Goal: Task Accomplishment & Management: Manage account settings

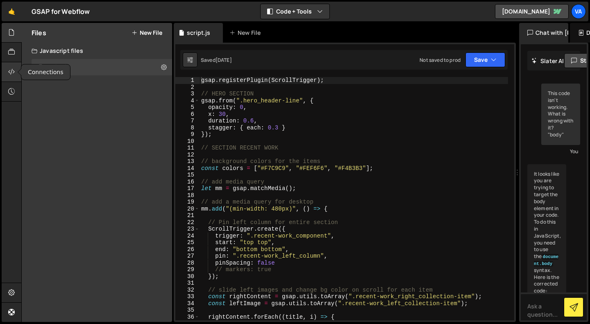
click at [14, 70] on icon at bounding box center [11, 71] width 7 height 9
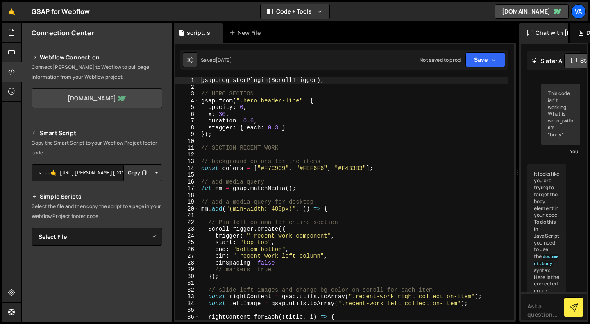
click at [89, 98] on link "wouter-van-waning.webflow.io" at bounding box center [97, 99] width 131 height 20
click at [16, 92] on div at bounding box center [12, 92] width 20 height 20
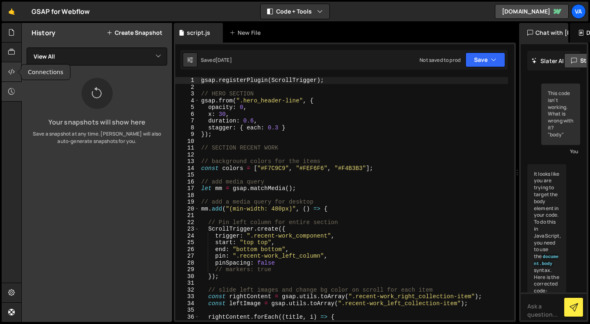
click at [13, 74] on icon at bounding box center [11, 71] width 7 height 9
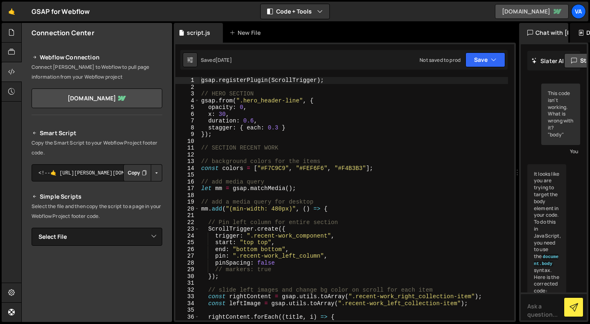
click at [503, 13] on link "wouter-van-waning.webflow.io" at bounding box center [532, 11] width 74 height 15
click at [578, 15] on div "Va" at bounding box center [578, 11] width 15 height 15
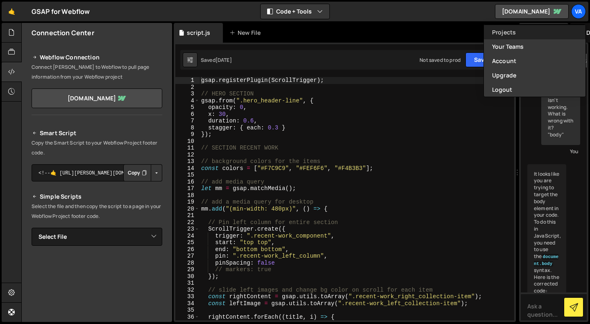
click at [495, 31] on link "Projects" at bounding box center [535, 32] width 102 height 14
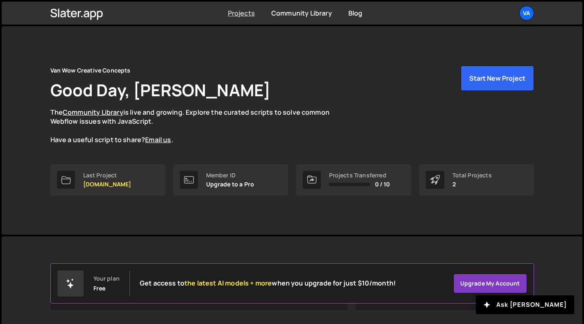
click at [231, 14] on link "Projects" at bounding box center [241, 13] width 27 height 9
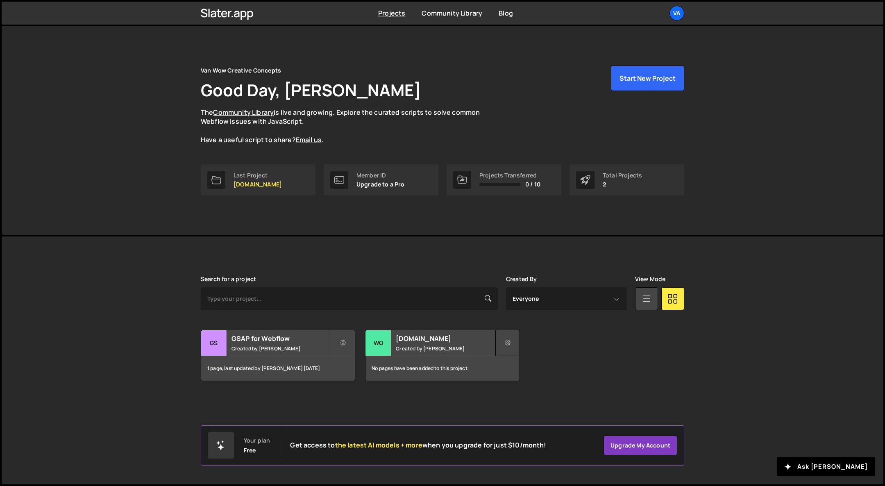
click at [505, 324] on icon at bounding box center [508, 343] width 6 height 8
click at [520, 324] on link "Delete Project" at bounding box center [545, 389] width 98 height 13
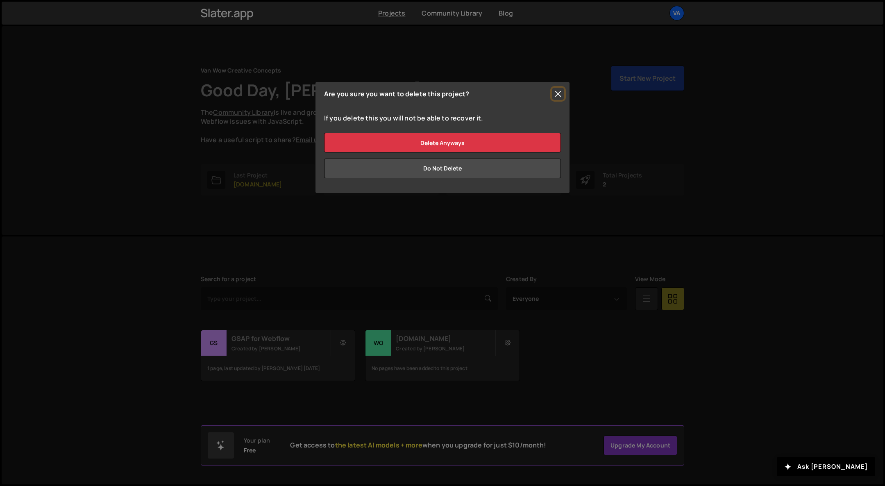
click at [561, 92] on button "Close" at bounding box center [558, 94] width 12 height 12
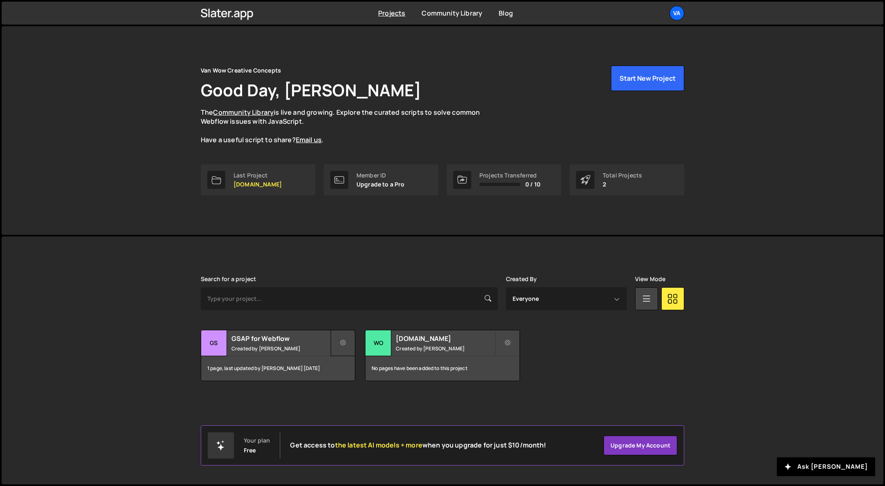
click at [342, 324] on icon at bounding box center [343, 343] width 6 height 8
click at [348, 324] on link "Edit Project" at bounding box center [380, 376] width 98 height 13
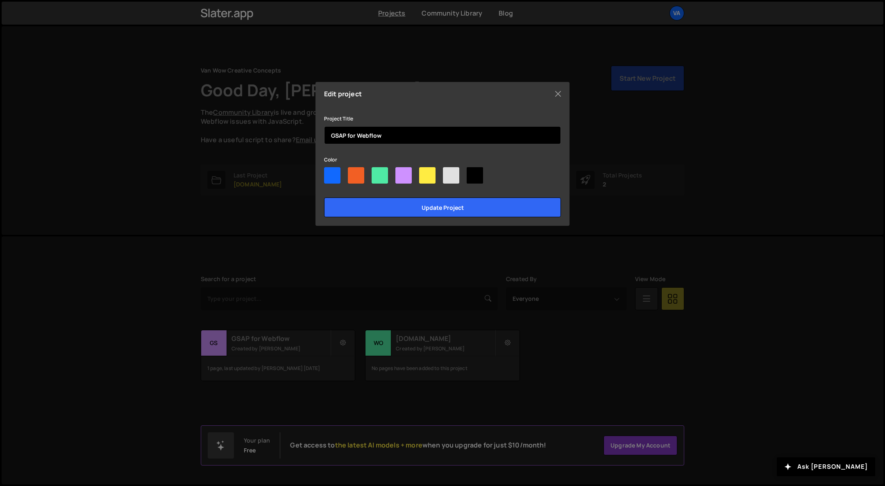
click at [384, 137] on input "GSAP for Webflow" at bounding box center [442, 135] width 237 height 18
type input "GSAP for [DOMAIN_NAME]"
click at [385, 174] on div at bounding box center [380, 175] width 16 height 16
click at [377, 172] on input"] "radio" at bounding box center [374, 169] width 5 height 5
radio input"] "true"
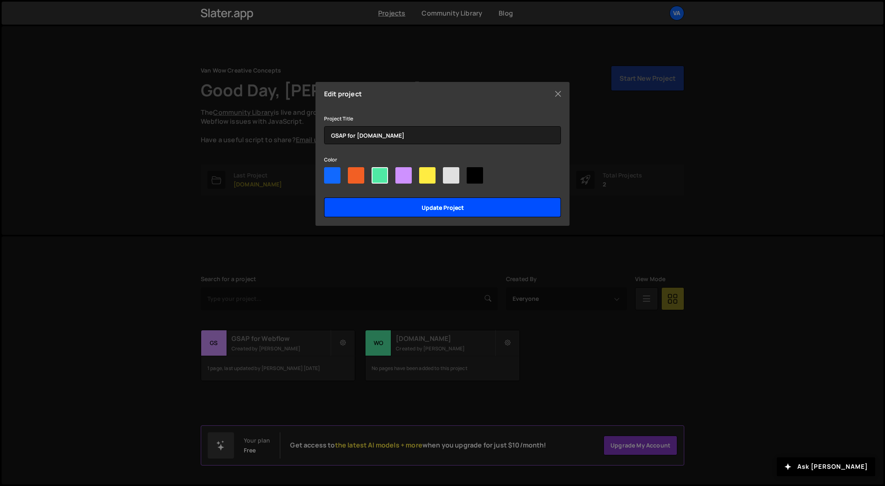
click at [392, 207] on input "Update project" at bounding box center [442, 207] width 237 height 20
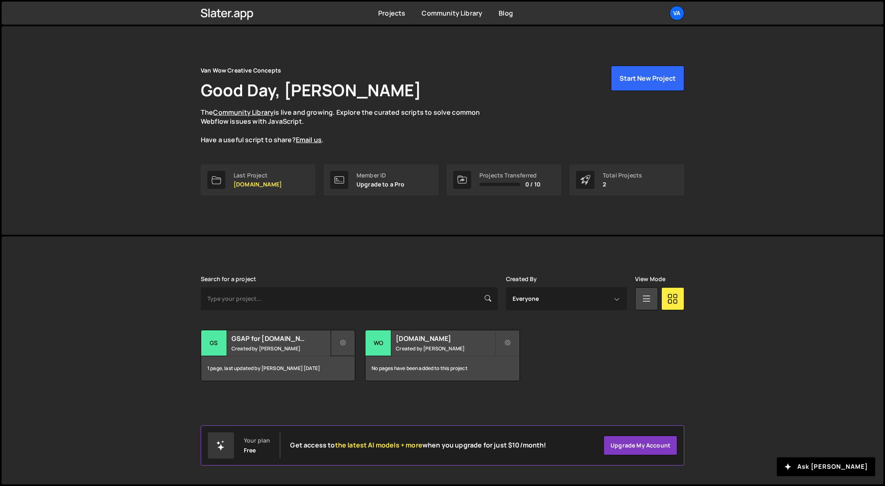
click at [344, 342] on icon at bounding box center [343, 343] width 6 height 8
click at [363, 377] on link "Edit Project" at bounding box center [380, 376] width 98 height 13
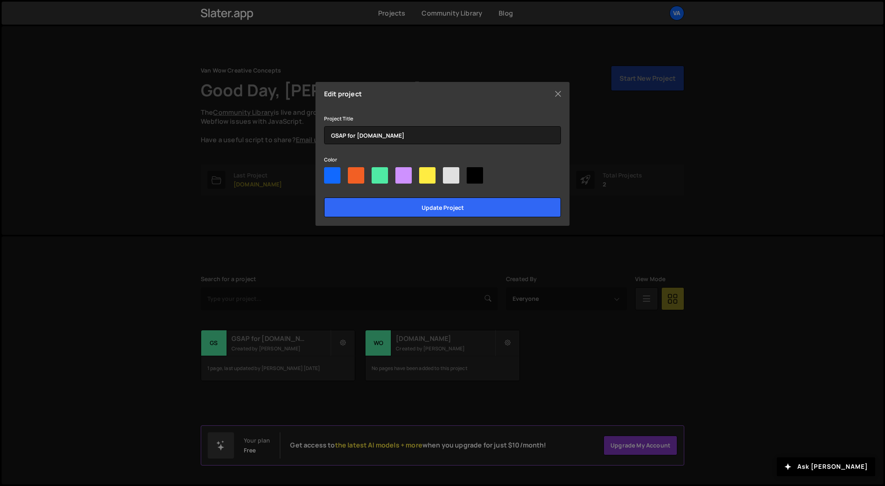
click at [401, 178] on div at bounding box center [403, 175] width 16 height 16
click at [401, 172] on input"] "radio" at bounding box center [397, 169] width 5 height 5
radio input"] "true"
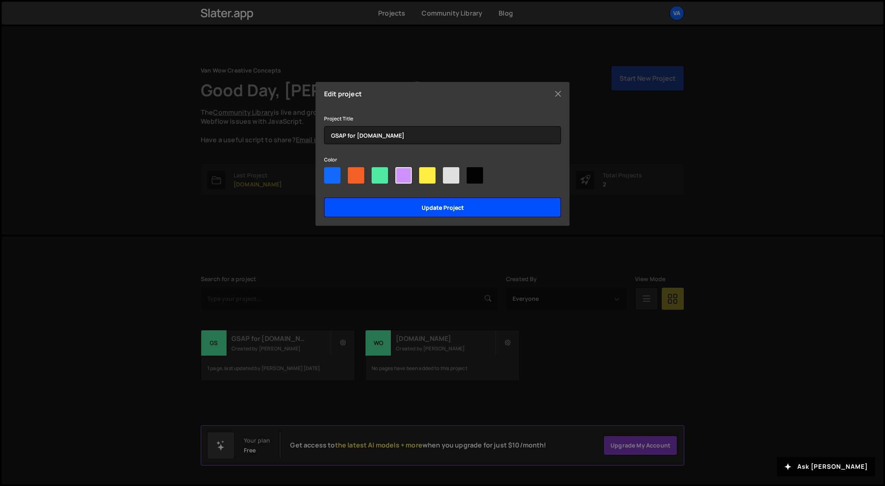
click at [405, 201] on input "Update project" at bounding box center [442, 207] width 237 height 20
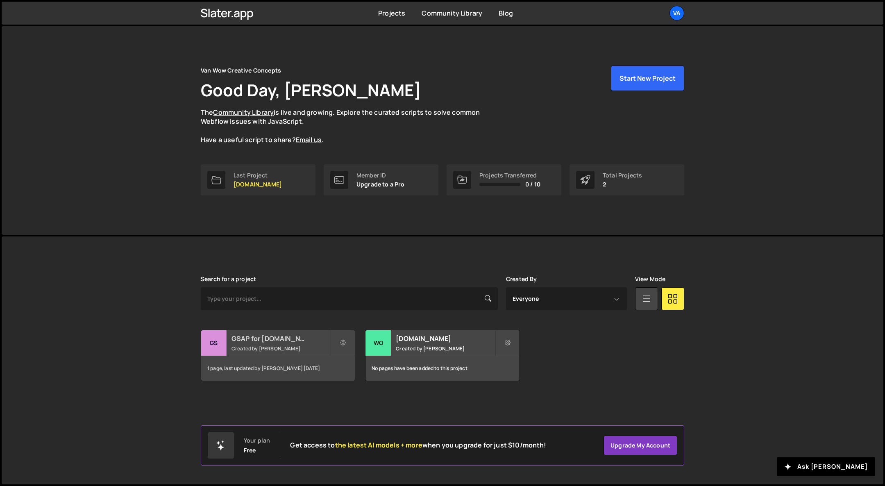
click at [236, 342] on h2 "GSAP for Woutervanwaning.com" at bounding box center [280, 338] width 99 height 9
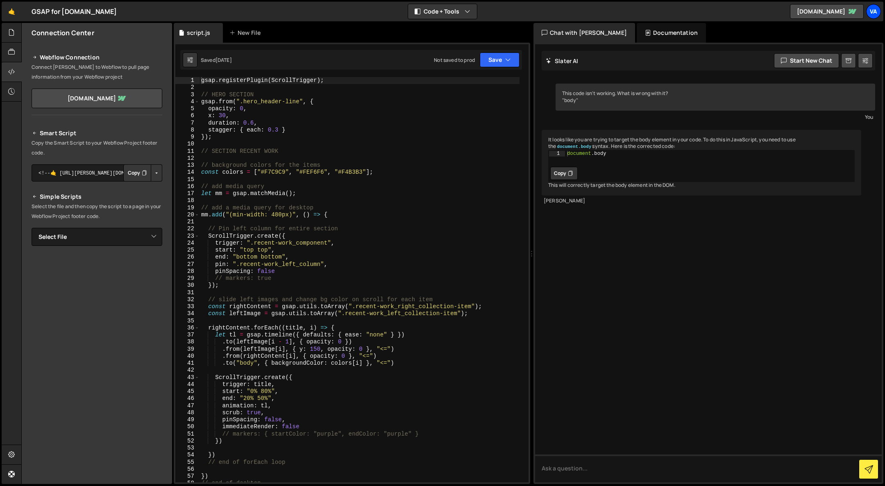
click at [878, 11] on div "Va" at bounding box center [873, 11] width 15 height 15
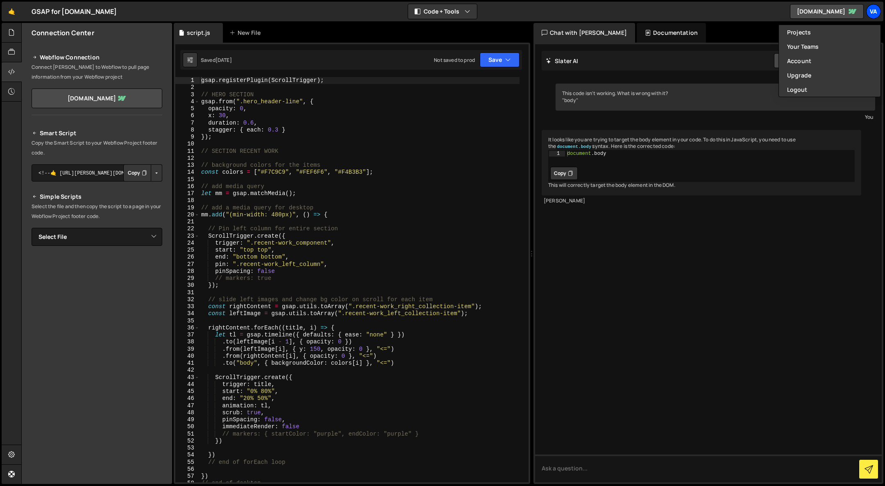
click at [877, 11] on div "Va" at bounding box center [873, 11] width 15 height 15
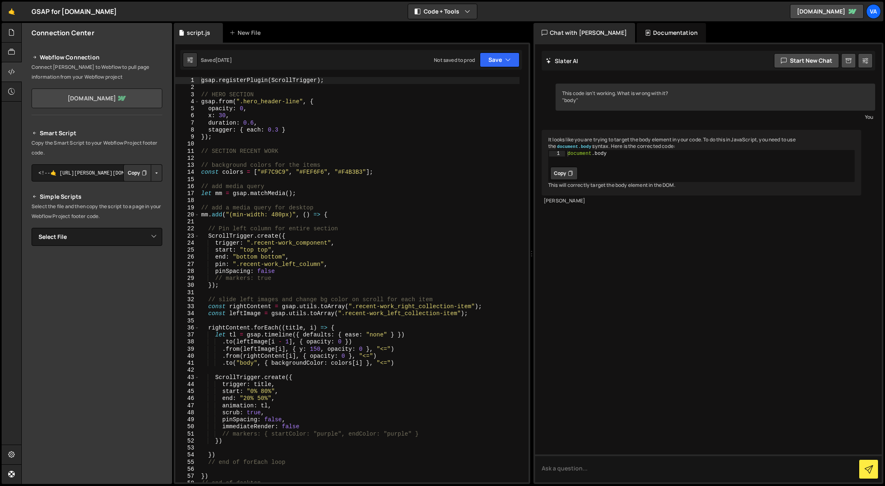
click at [104, 95] on link "wouter-van-waning.webflow.io" at bounding box center [97, 99] width 131 height 20
click at [9, 72] on icon at bounding box center [11, 71] width 7 height 9
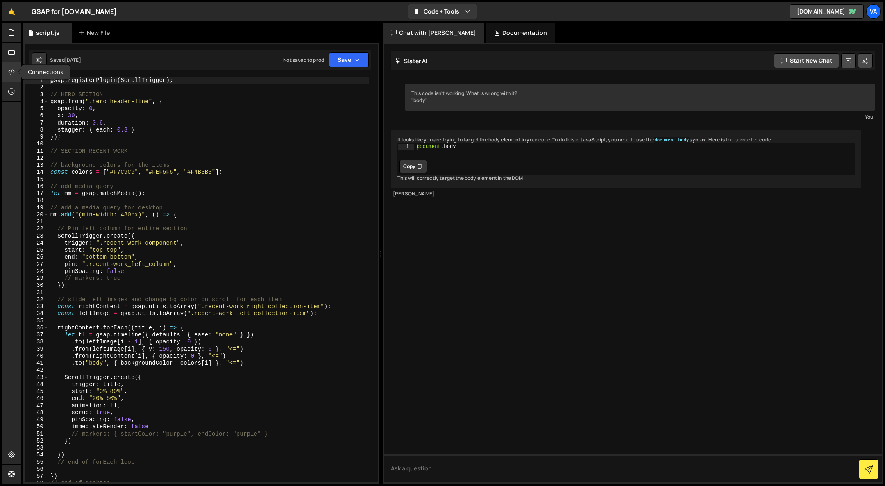
click at [9, 72] on icon at bounding box center [11, 71] width 7 height 9
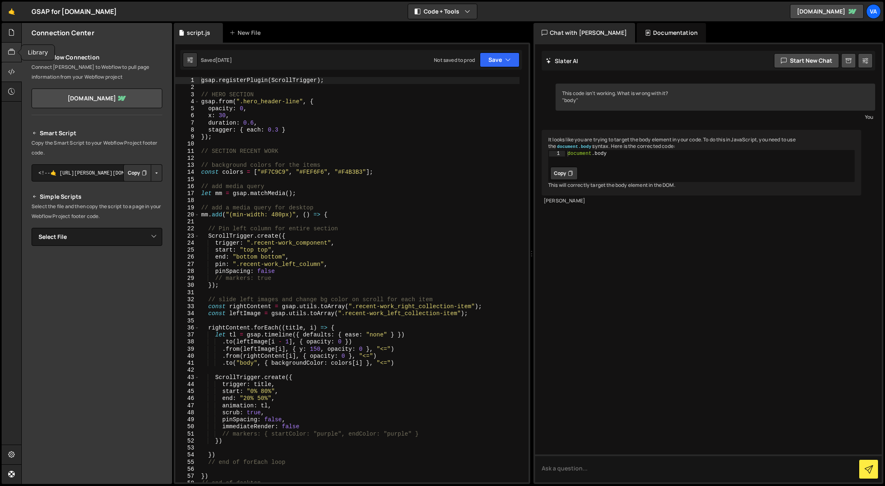
click at [12, 50] on icon at bounding box center [11, 52] width 7 height 9
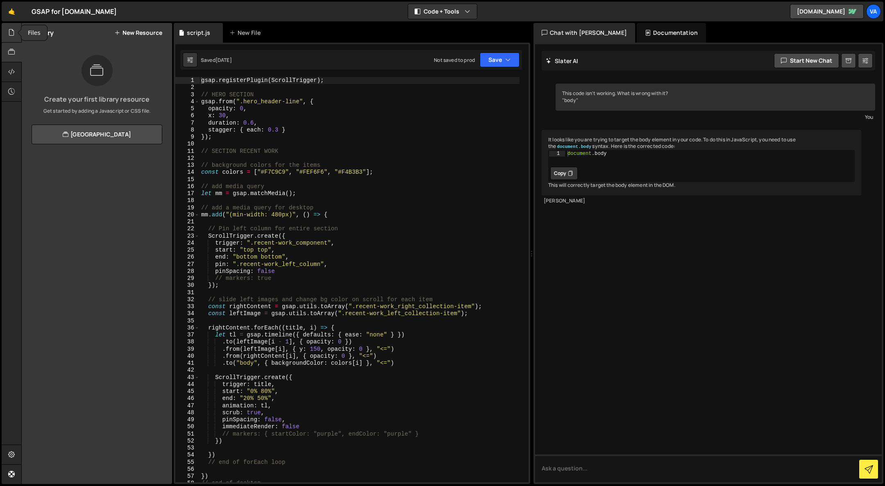
click at [7, 32] on div at bounding box center [12, 33] width 20 height 20
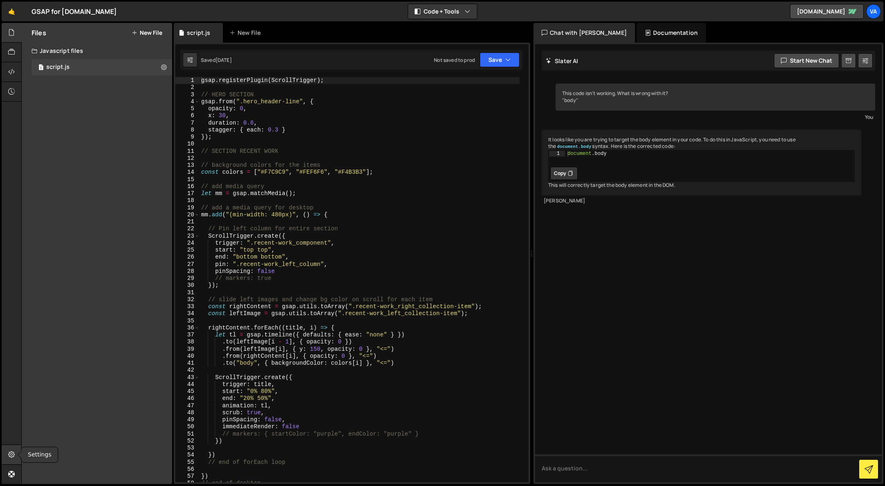
click at [8, 451] on div at bounding box center [12, 455] width 20 height 20
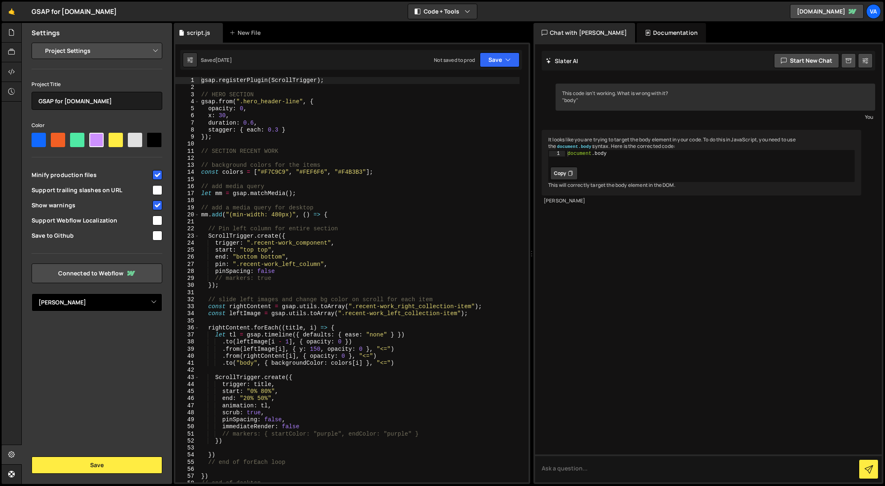
click option "[PERSON_NAME]" at bounding box center [0, 0] width 0 height 0
click at [86, 461] on button "Save" at bounding box center [97, 464] width 131 height 17
click at [113, 466] on button "Save" at bounding box center [97, 464] width 131 height 17
click option "Code Editor Settings" at bounding box center [0, 0] width 0 height 0
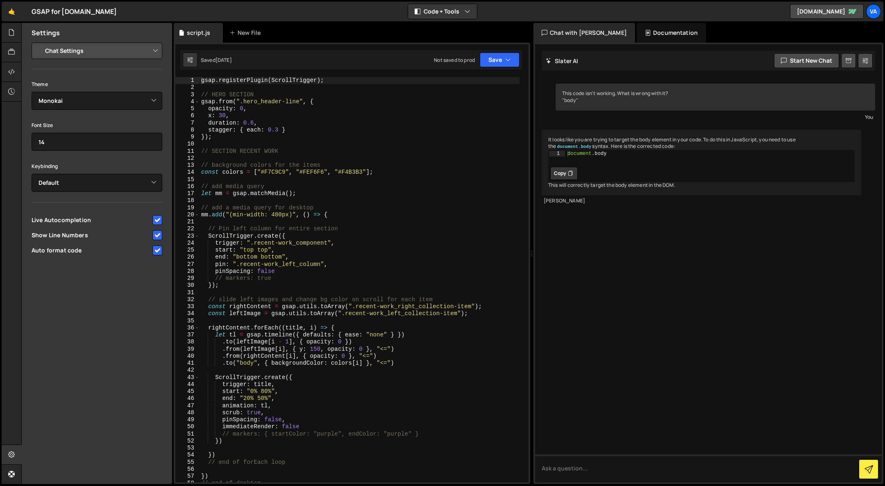
click option "Chat Settings" at bounding box center [0, 0] width 0 height 0
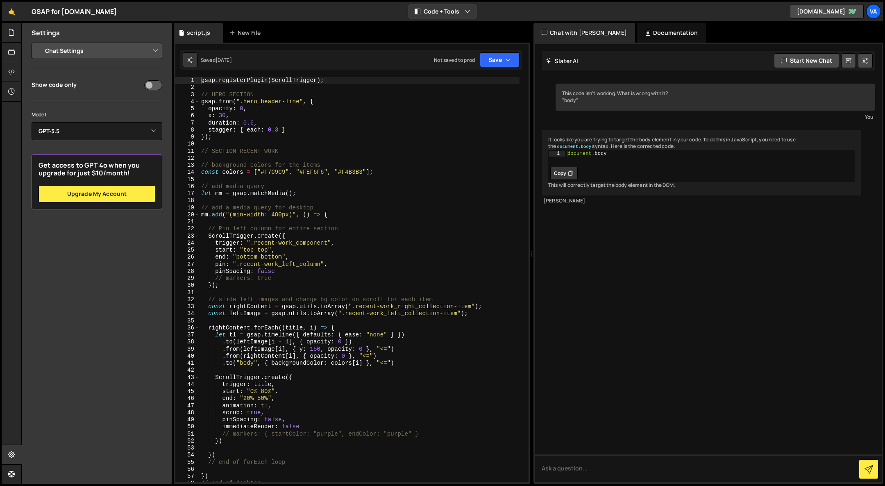
select select "project"
click option "Project Settings" at bounding box center [0, 0] width 0 height 0
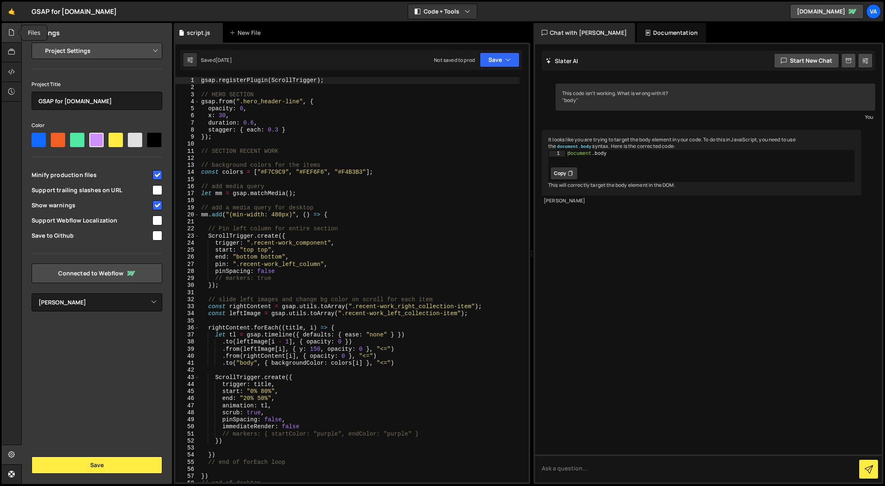
click at [14, 30] on icon at bounding box center [11, 32] width 7 height 9
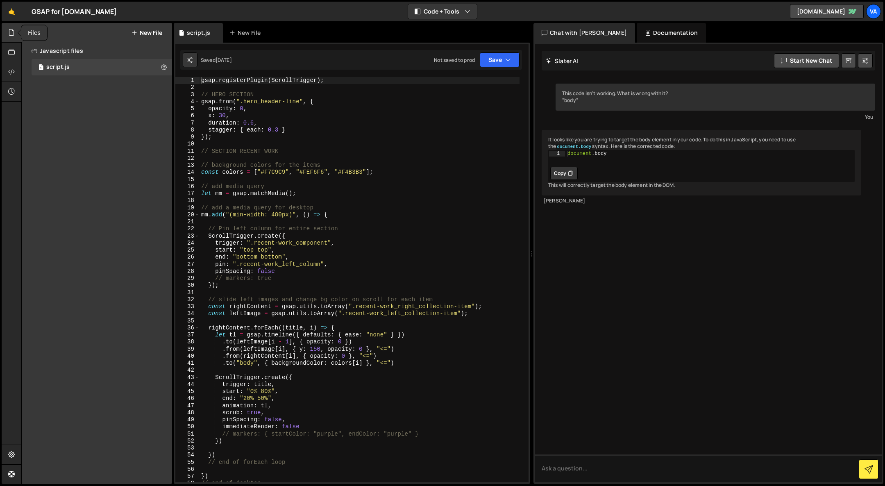
click at [12, 32] on icon at bounding box center [11, 32] width 7 height 9
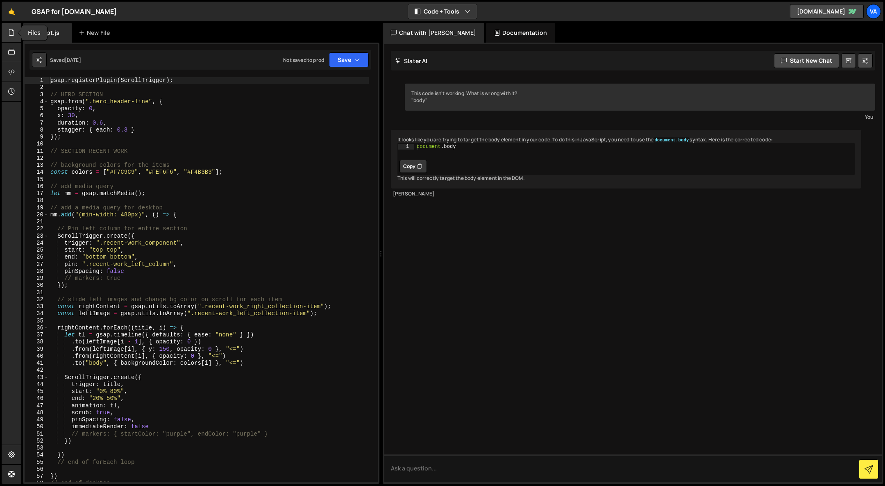
click at [11, 34] on icon at bounding box center [11, 32] width 7 height 9
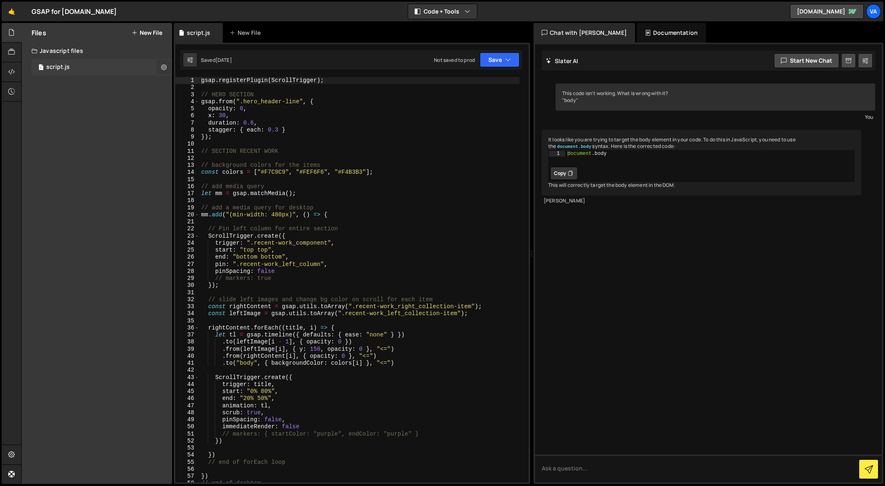
click at [163, 68] on icon at bounding box center [164, 67] width 6 height 8
click at [11, 53] on icon at bounding box center [11, 52] width 7 height 9
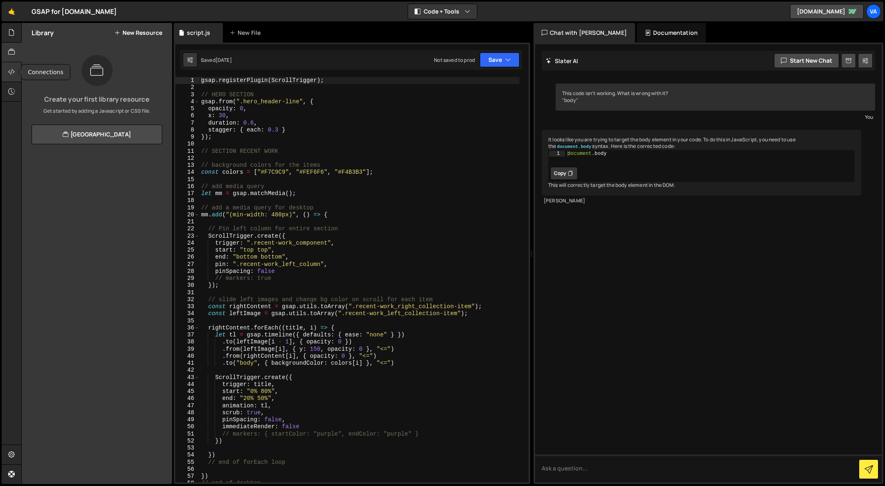
click at [11, 78] on div at bounding box center [12, 72] width 20 height 20
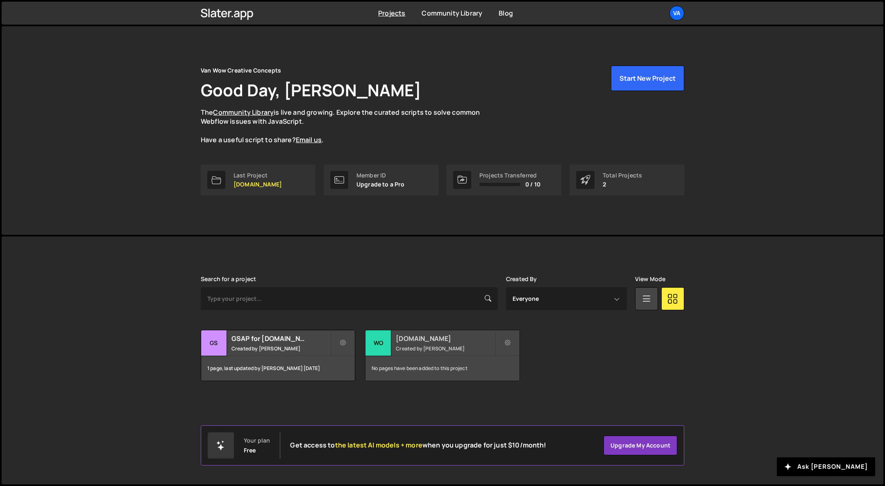
click at [435, 338] on h2 "[DOMAIN_NAME]" at bounding box center [445, 338] width 99 height 9
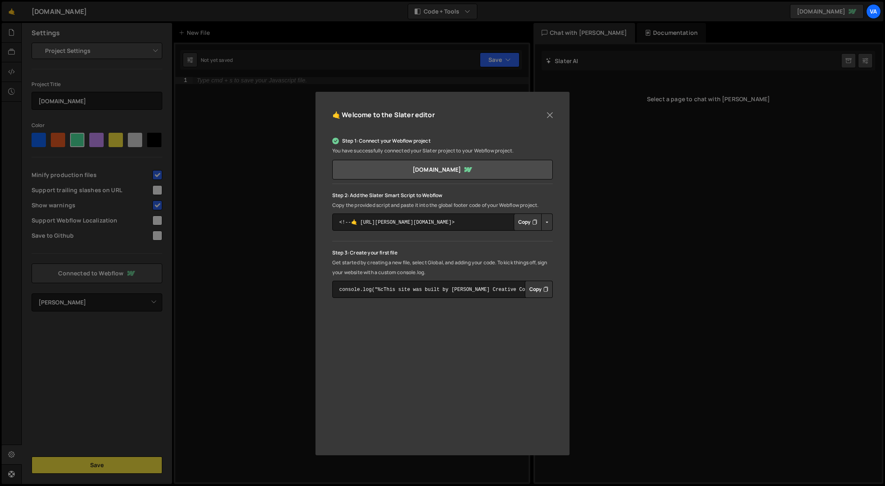
select select "660bd634a848c499b34abfd8"
click at [553, 116] on button "Close" at bounding box center [550, 115] width 12 height 12
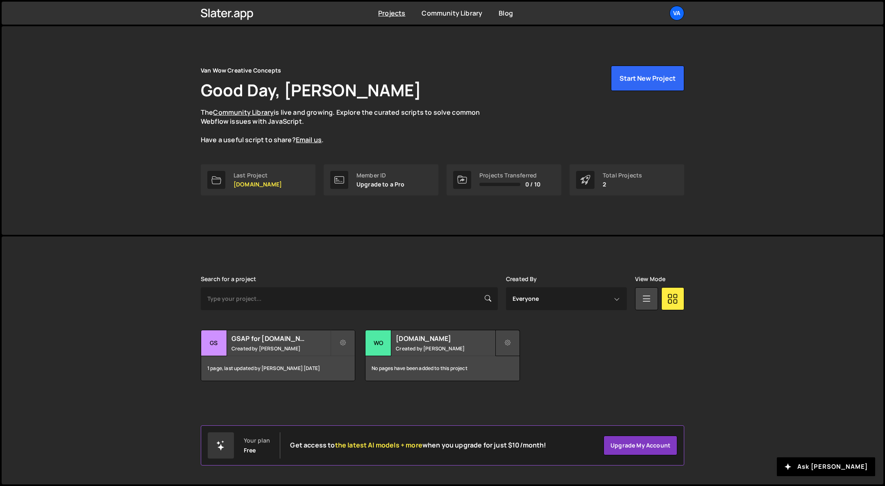
click at [511, 345] on button at bounding box center [507, 343] width 25 height 26
click at [520, 392] on link "Delete Project" at bounding box center [545, 389] width 98 height 13
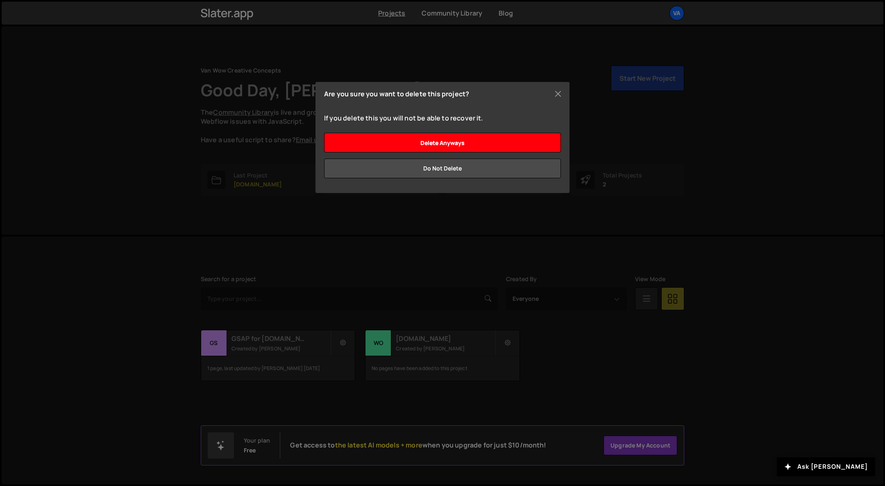
click at [437, 143] on input "Delete anyways" at bounding box center [442, 143] width 237 height 20
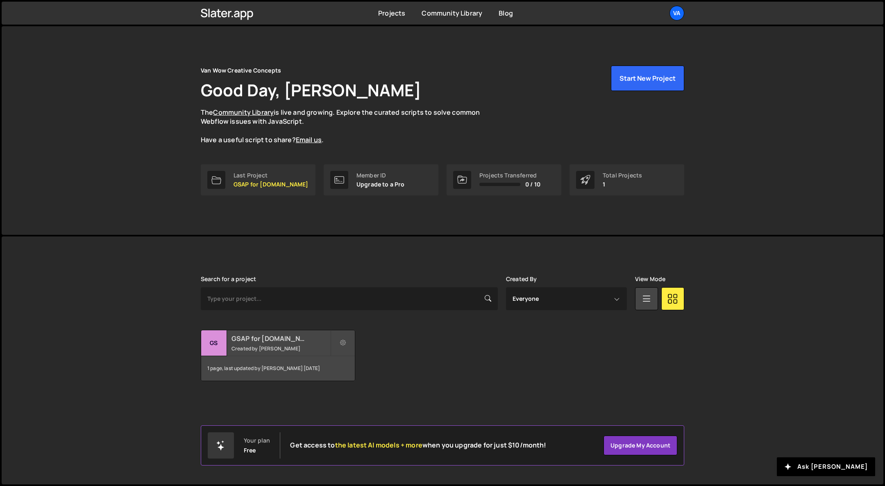
click at [235, 343] on div "GSAP for Woutervanwaning.com Created by Wouter van Waning" at bounding box center [278, 342] width 154 height 25
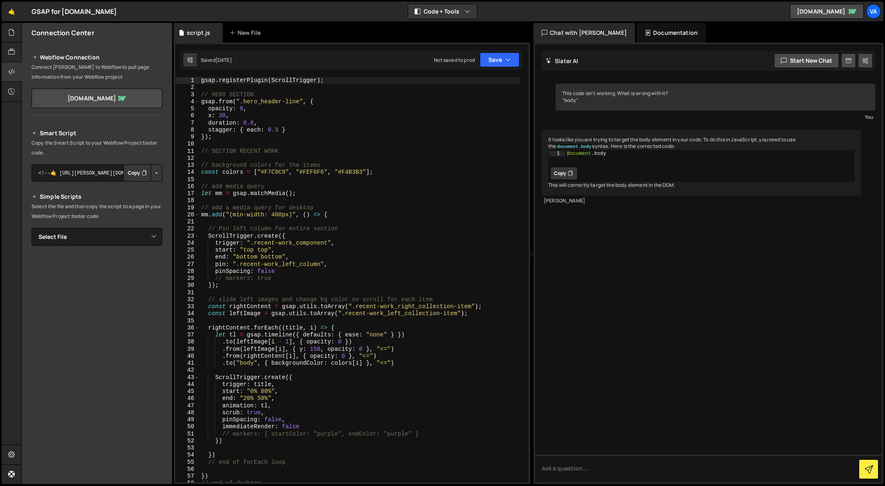
click at [135, 169] on button "Copy" at bounding box center [137, 172] width 28 height 17
click at [136, 173] on button "Copy" at bounding box center [137, 172] width 28 height 17
